Goal: Task Accomplishment & Management: Use online tool/utility

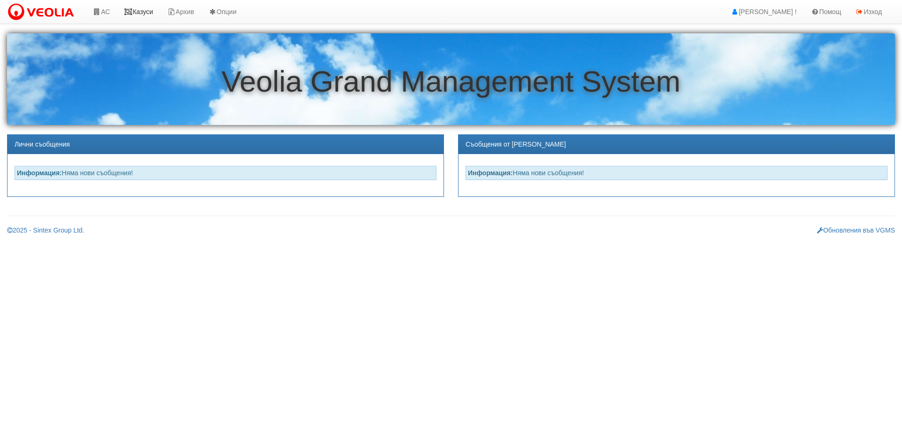
click at [139, 10] on link "Казуси" at bounding box center [138, 12] width 43 height 24
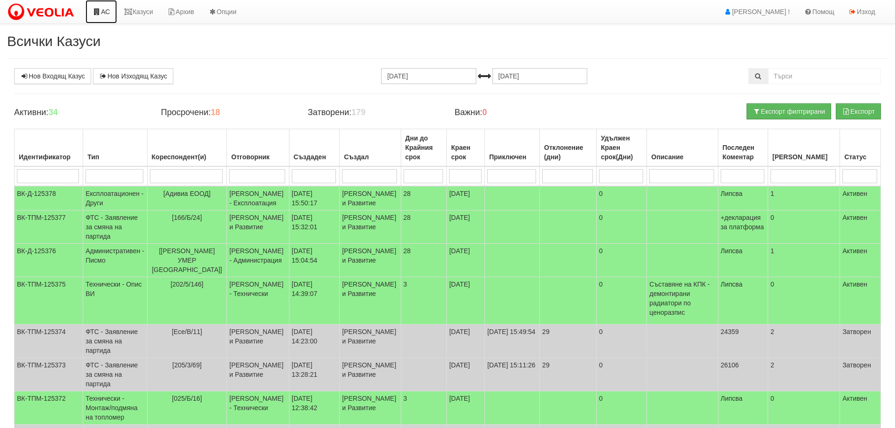
click at [104, 9] on link "АС" at bounding box center [101, 12] width 31 height 24
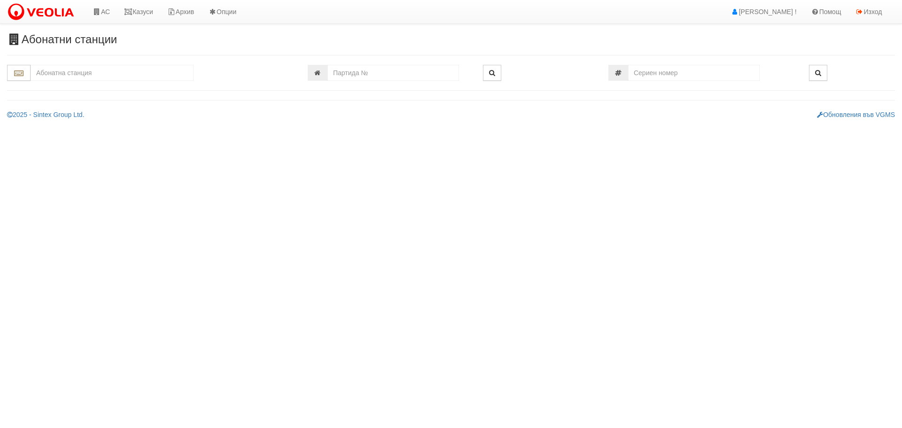
click at [99, 73] on input "text" at bounding box center [112, 73] width 163 height 16
click at [81, 84] on div "119/1 - Младост - "ВЕОЛИЯ"" at bounding box center [112, 87] width 160 height 11
type input "119/1 - Младост - "ВЕОЛИЯ""
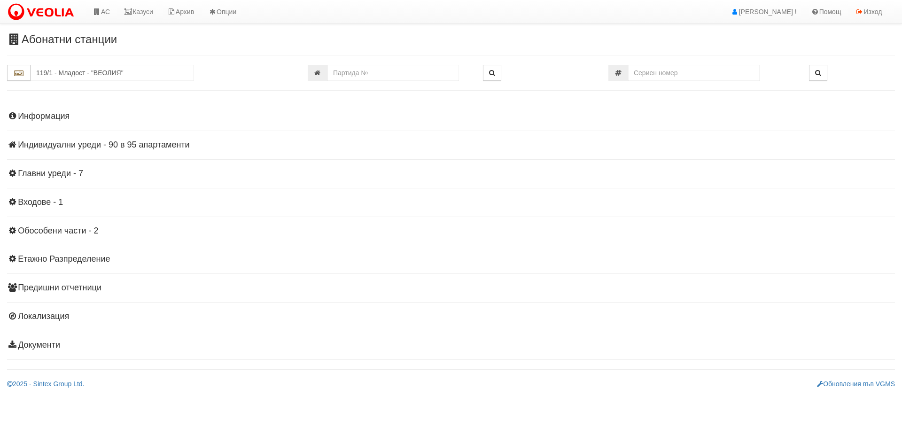
click at [72, 145] on h4 "Индивидуални уреди - 90 в 95 апартаменти" at bounding box center [451, 145] width 888 height 9
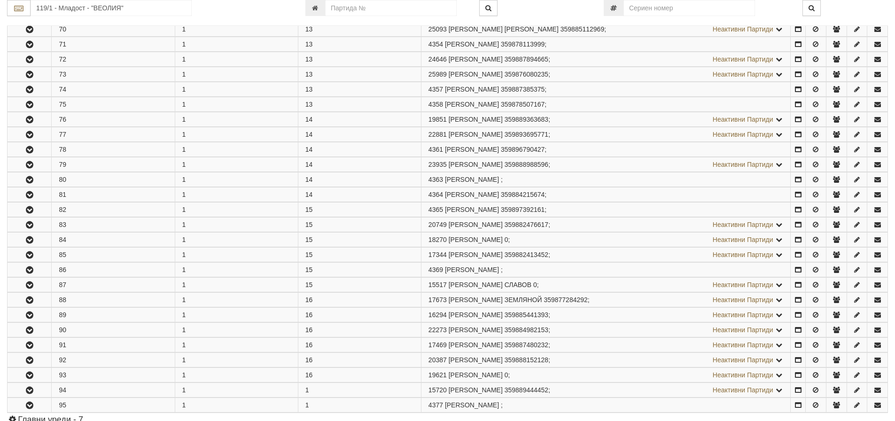
scroll to position [1222, 0]
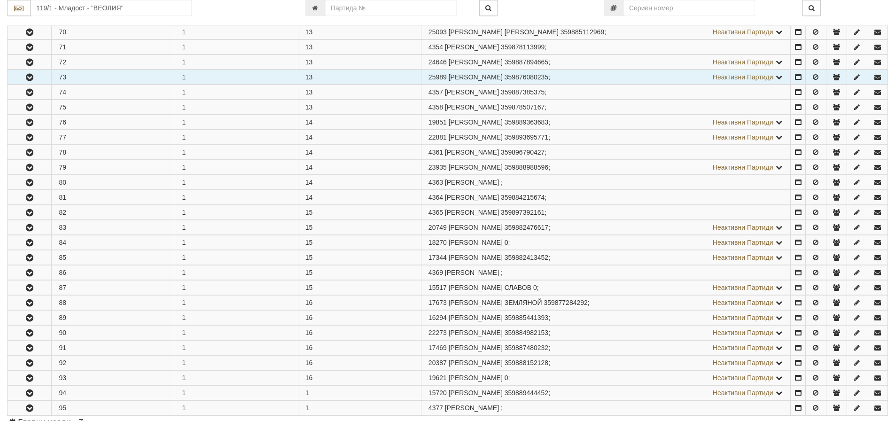
click at [30, 76] on icon "button" at bounding box center [29, 77] width 11 height 7
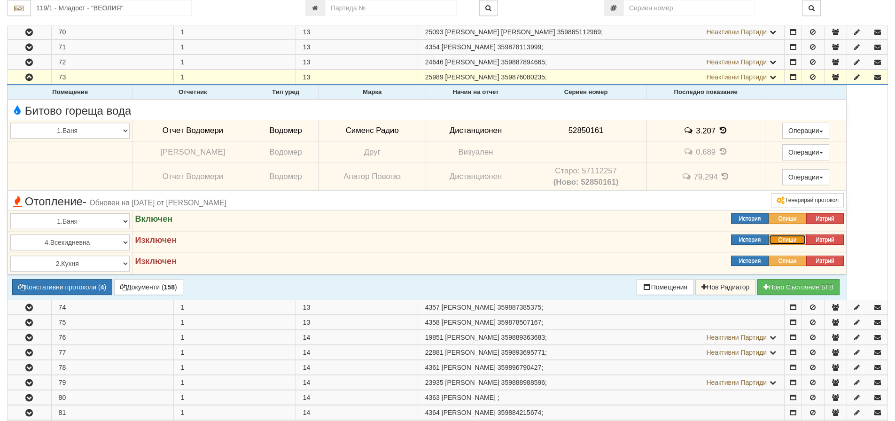
click at [792, 240] on button "Опиши" at bounding box center [788, 240] width 38 height 10
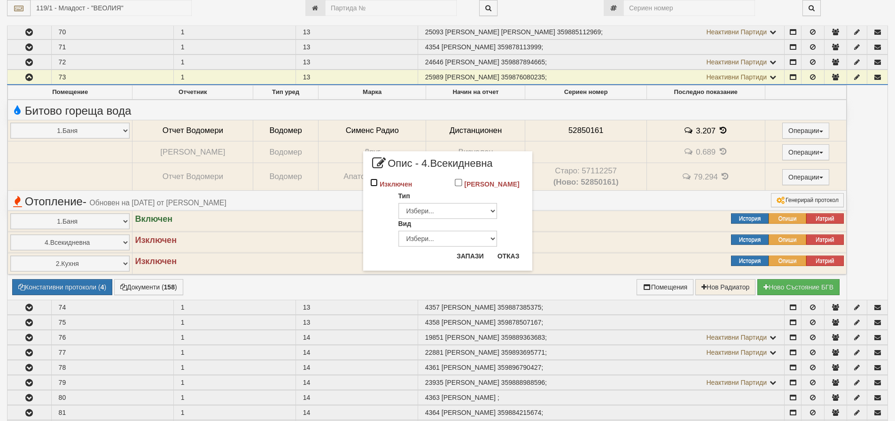
click at [375, 182] on input "Изключен" at bounding box center [374, 183] width 8 height 8
checkbox input "true"
click at [479, 256] on button "Запази" at bounding box center [470, 256] width 39 height 15
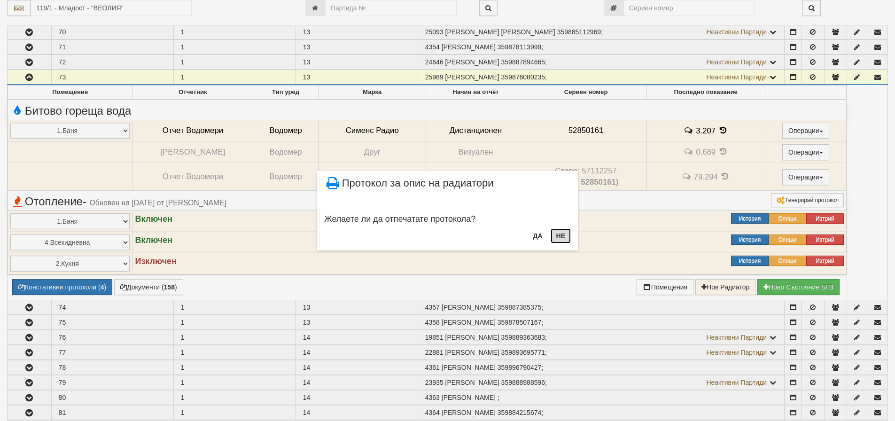
click at [557, 235] on button "НЕ" at bounding box center [561, 235] width 20 height 15
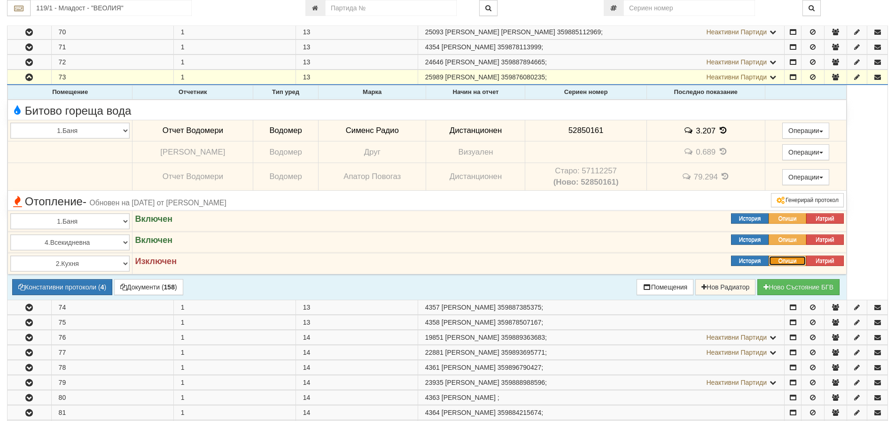
click at [782, 259] on button "Опиши" at bounding box center [788, 261] width 38 height 10
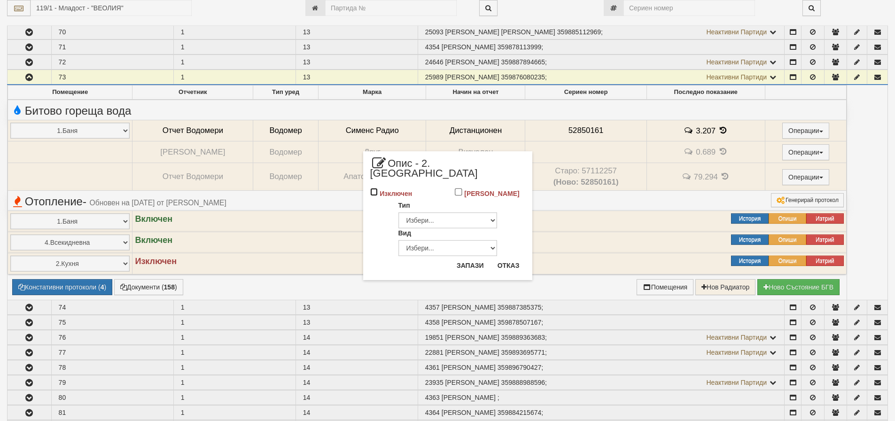
click at [374, 188] on input "Изключен" at bounding box center [374, 192] width 8 height 8
checkbox input "true"
click at [473, 258] on button "Запази" at bounding box center [470, 265] width 39 height 15
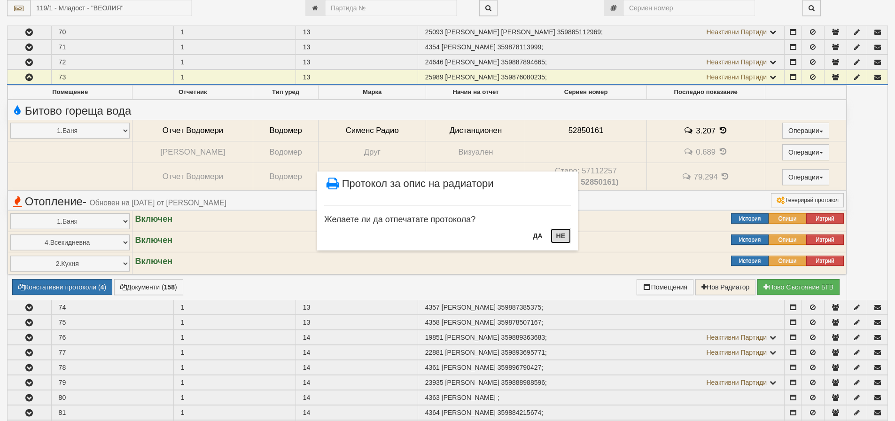
click at [561, 234] on button "НЕ" at bounding box center [561, 235] width 20 height 15
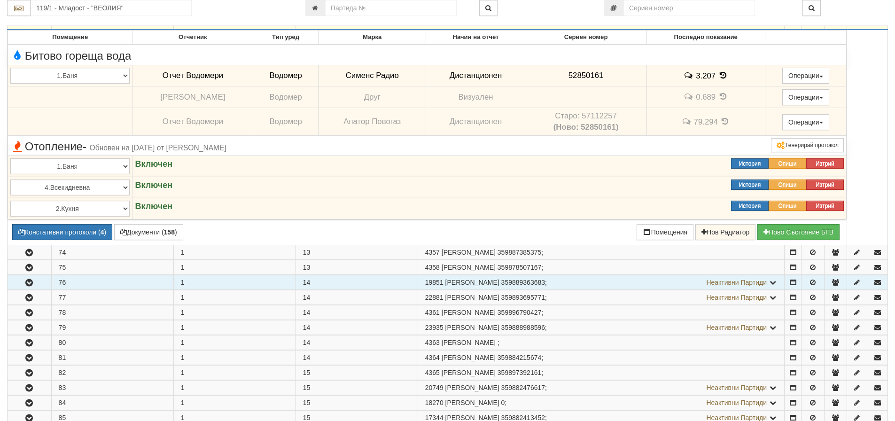
scroll to position [1269, 0]
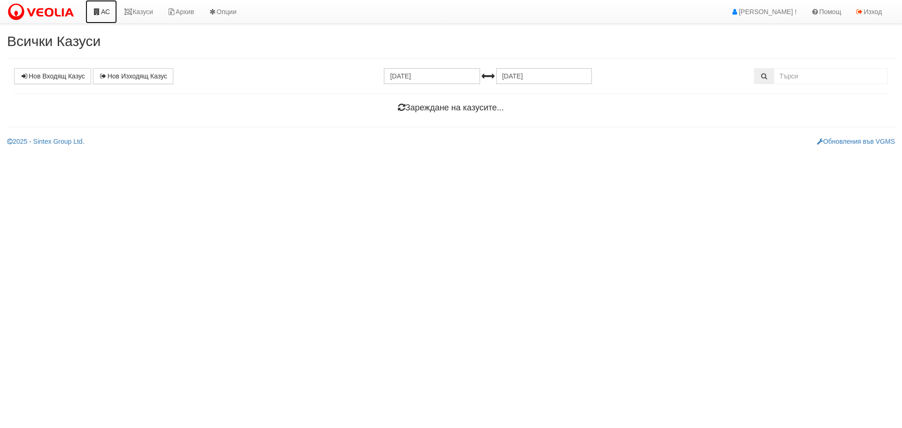
click at [108, 9] on link "АС" at bounding box center [101, 12] width 31 height 24
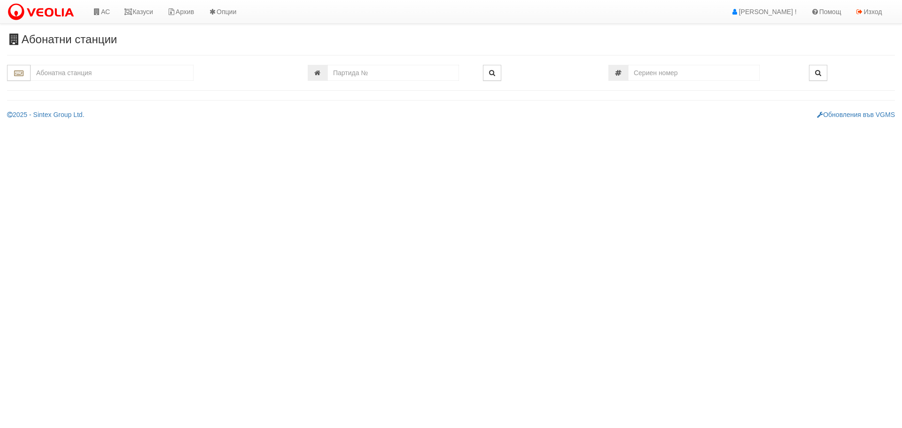
click at [87, 71] on input "text" at bounding box center [112, 73] width 163 height 16
click at [86, 86] on div "119/1 - Младост - "ВЕОЛИЯ"" at bounding box center [112, 87] width 160 height 11
type input "119/1 - Младост - "ВЕОЛИЯ""
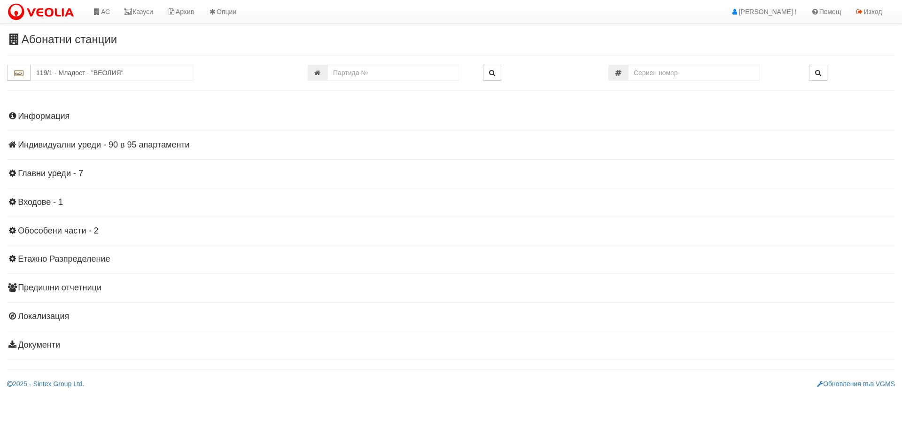
click at [82, 145] on h4 "Индивидуални уреди - 90 в 95 апартаменти" at bounding box center [451, 145] width 888 height 9
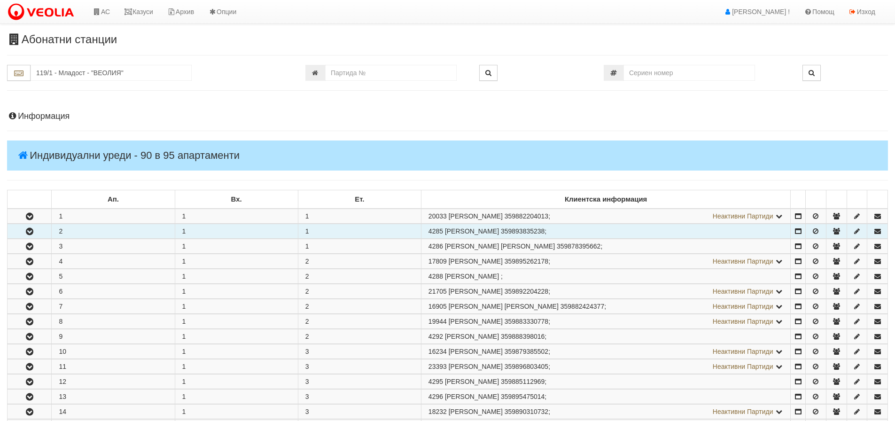
click at [30, 230] on icon "button" at bounding box center [29, 231] width 11 height 7
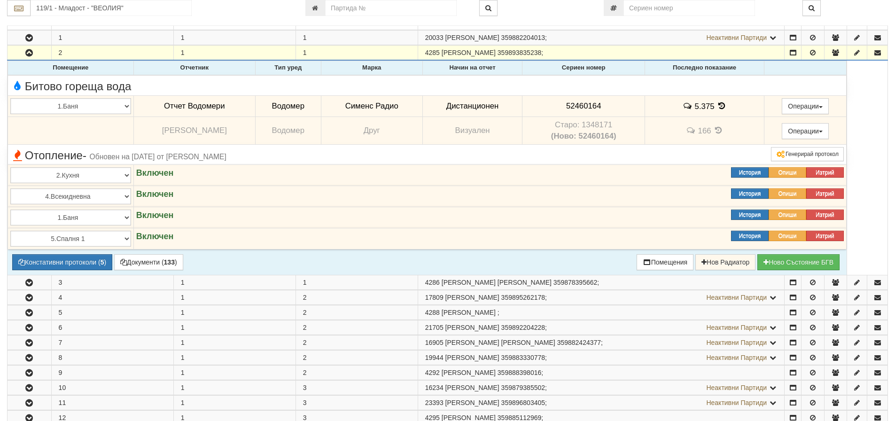
scroll to position [47, 0]
